Goal: Find specific page/section: Find specific page/section

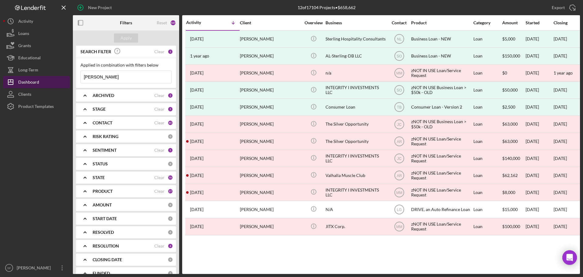
drag, startPoint x: 138, startPoint y: 82, endPoint x: 52, endPoint y: 85, distance: 85.7
click at [52, 85] on div "New Project 12 of 17104 Projects • $658,662 [PERSON_NAME] Export Icon/Export Fi…" at bounding box center [291, 137] width 577 height 274
type input "t"
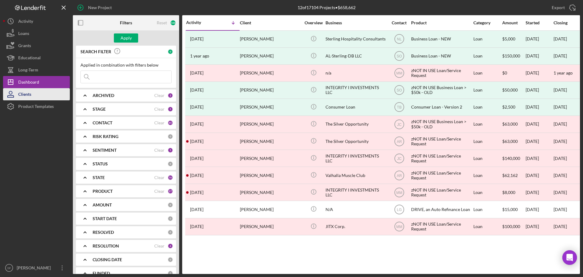
click at [37, 97] on button "Clients" at bounding box center [36, 94] width 67 height 12
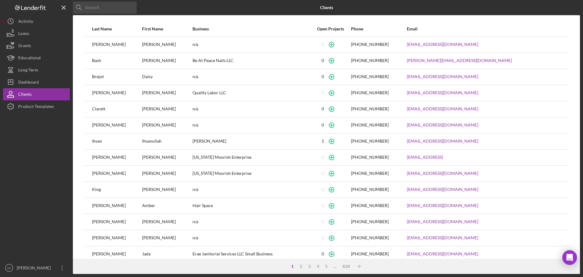
click at [95, 5] on input at bounding box center [105, 8] width 64 height 12
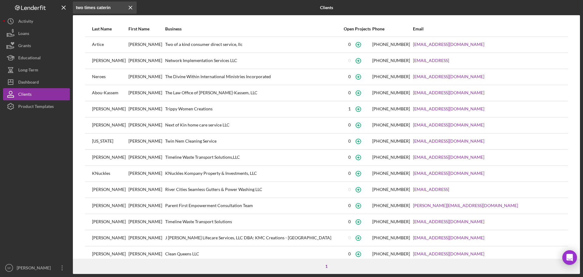
type input "two times catering"
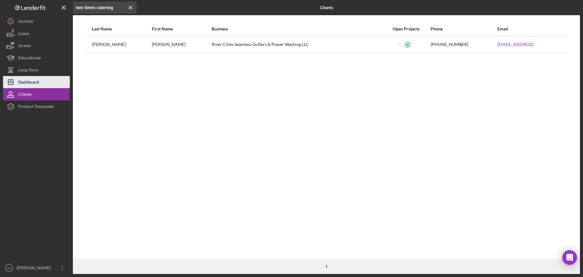
click at [43, 81] on button "Icon/Dashboard Dashboard" at bounding box center [36, 82] width 67 height 12
